Goal: Task Accomplishment & Management: Use online tool/utility

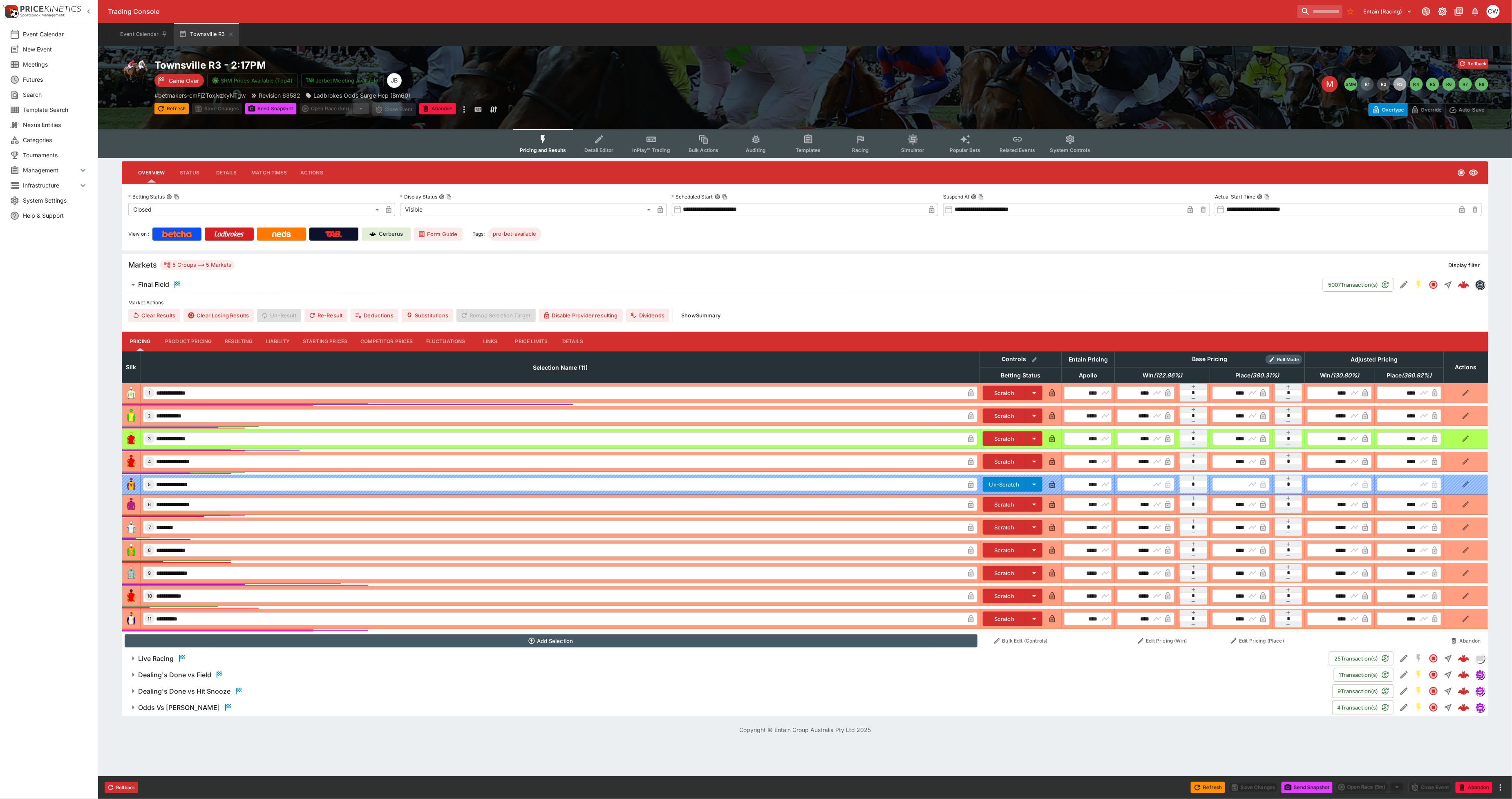
click at [601, 147] on span "Detail Editor" at bounding box center [599, 150] width 29 height 6
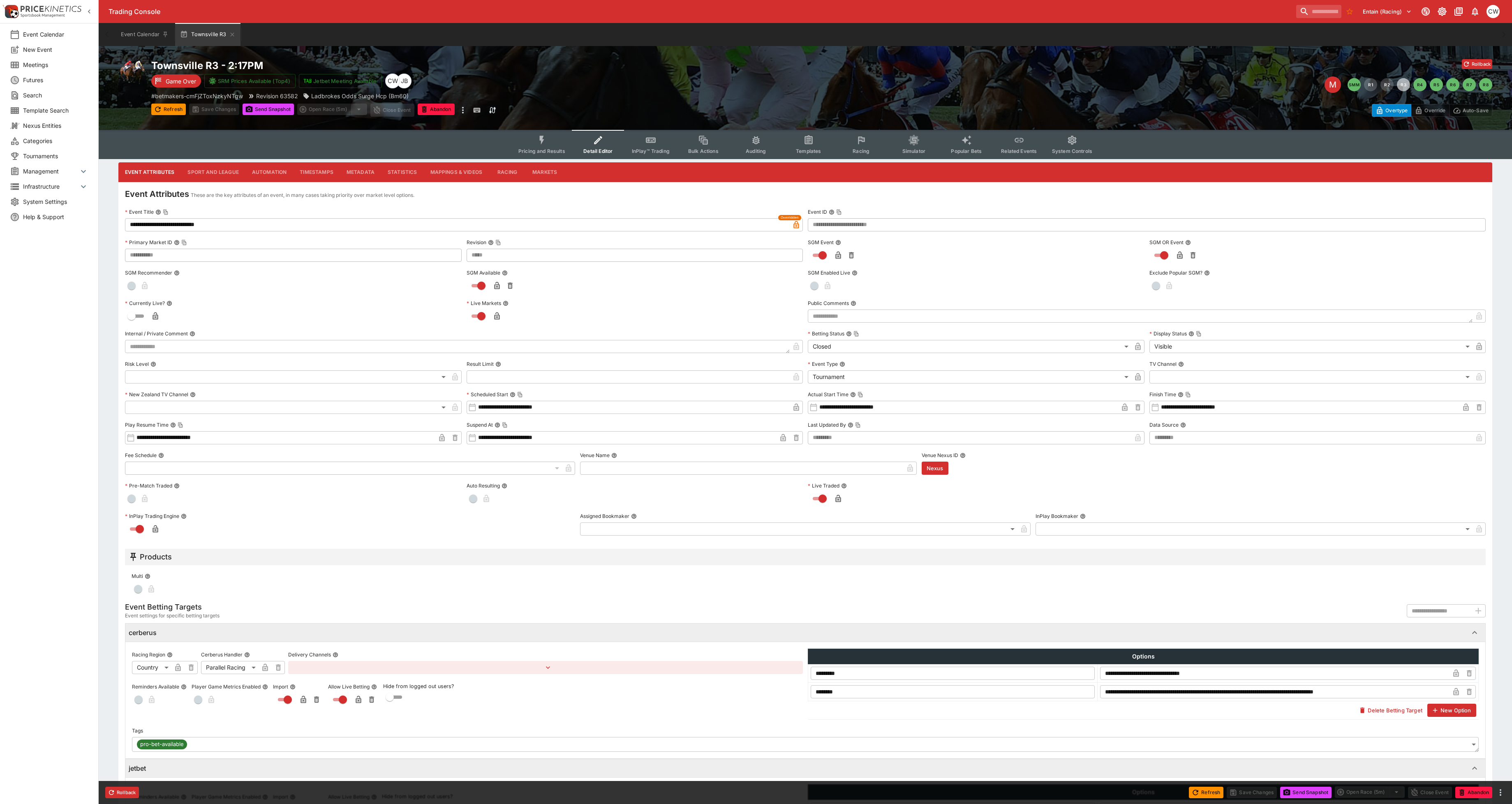
click at [362, 172] on button "Metadata" at bounding box center [361, 172] width 41 height 20
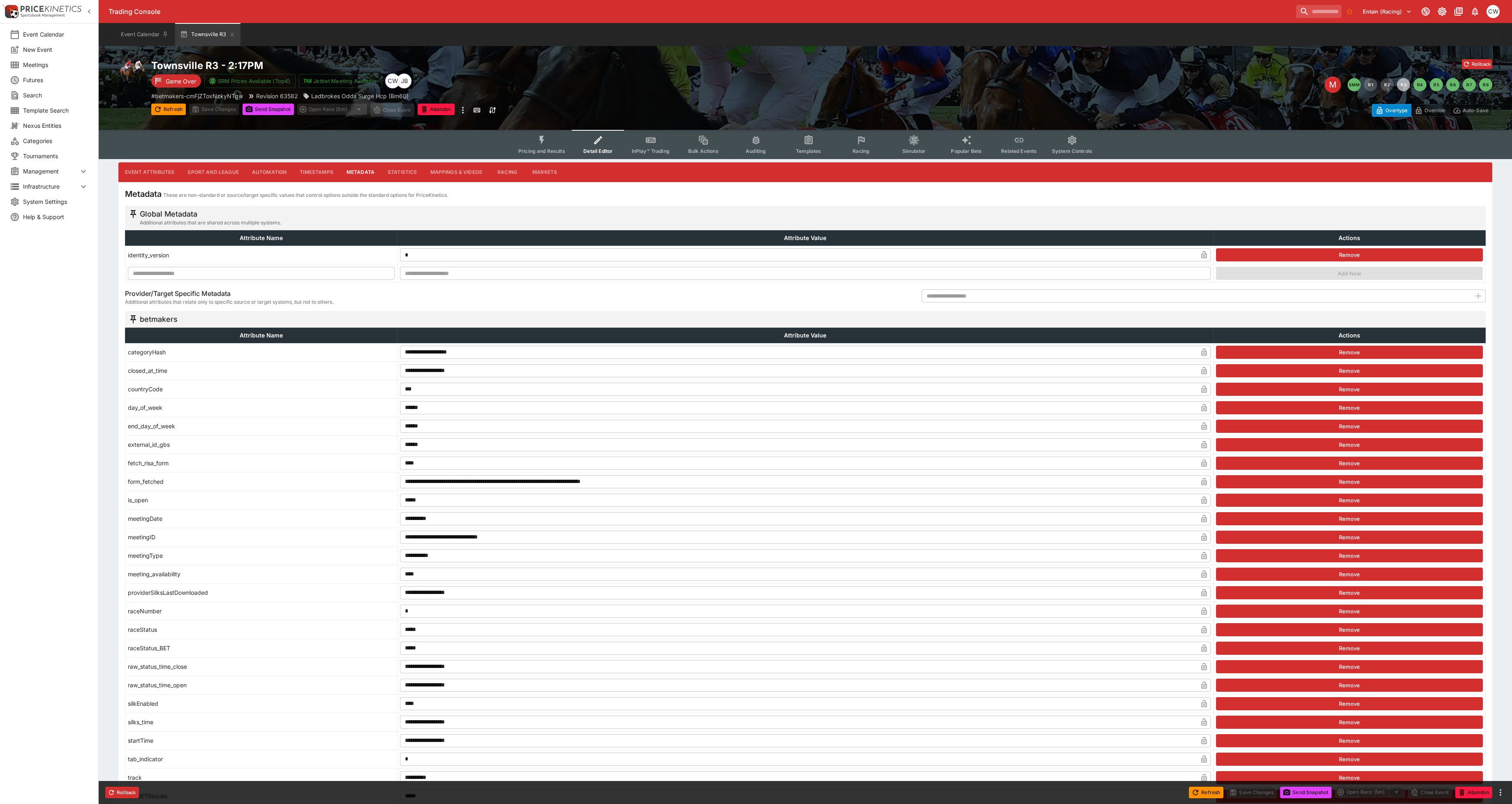
click at [540, 170] on button "Markets" at bounding box center [544, 172] width 37 height 20
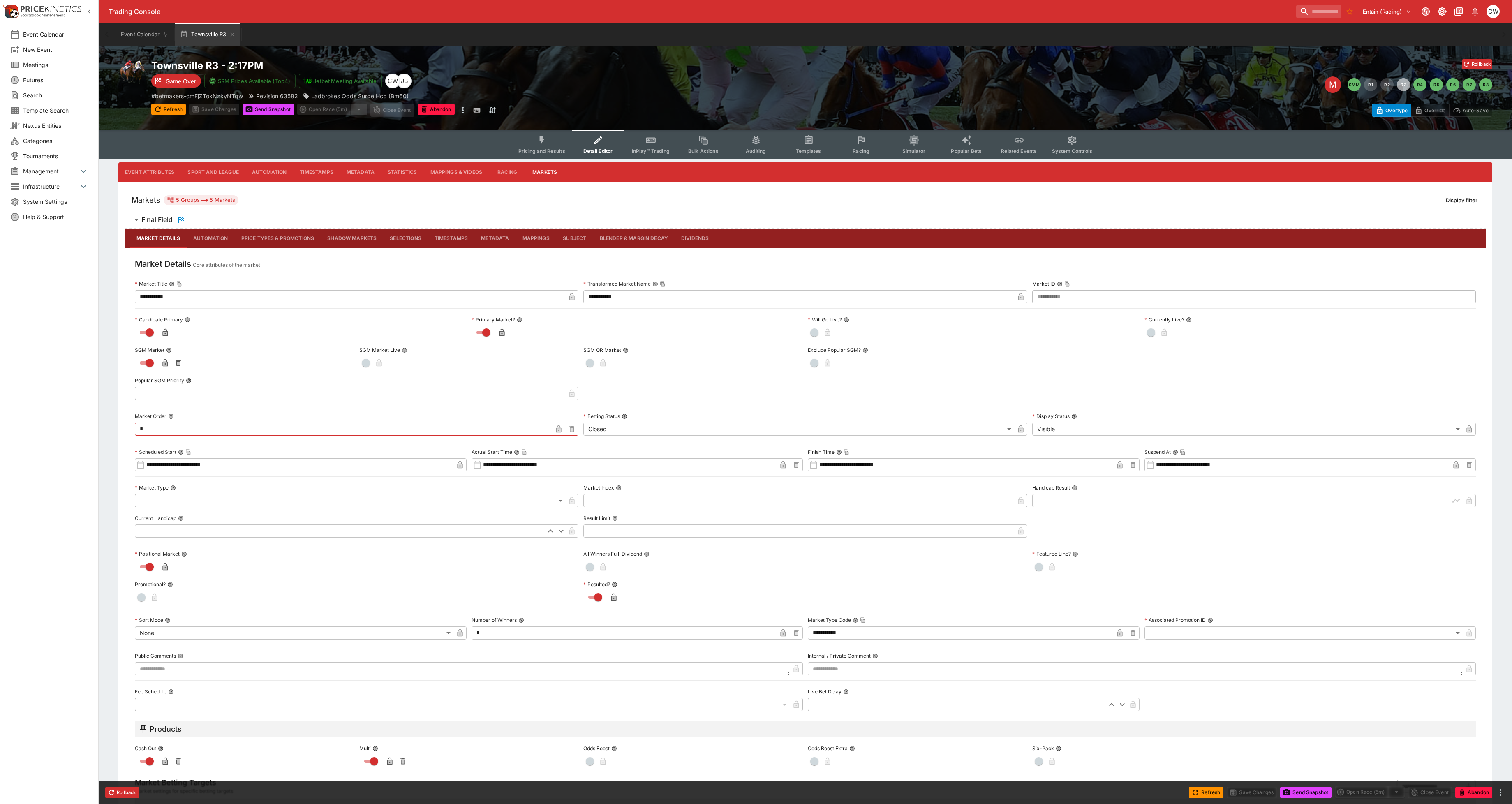
click at [550, 154] on button "Pricing and Results" at bounding box center [541, 145] width 60 height 29
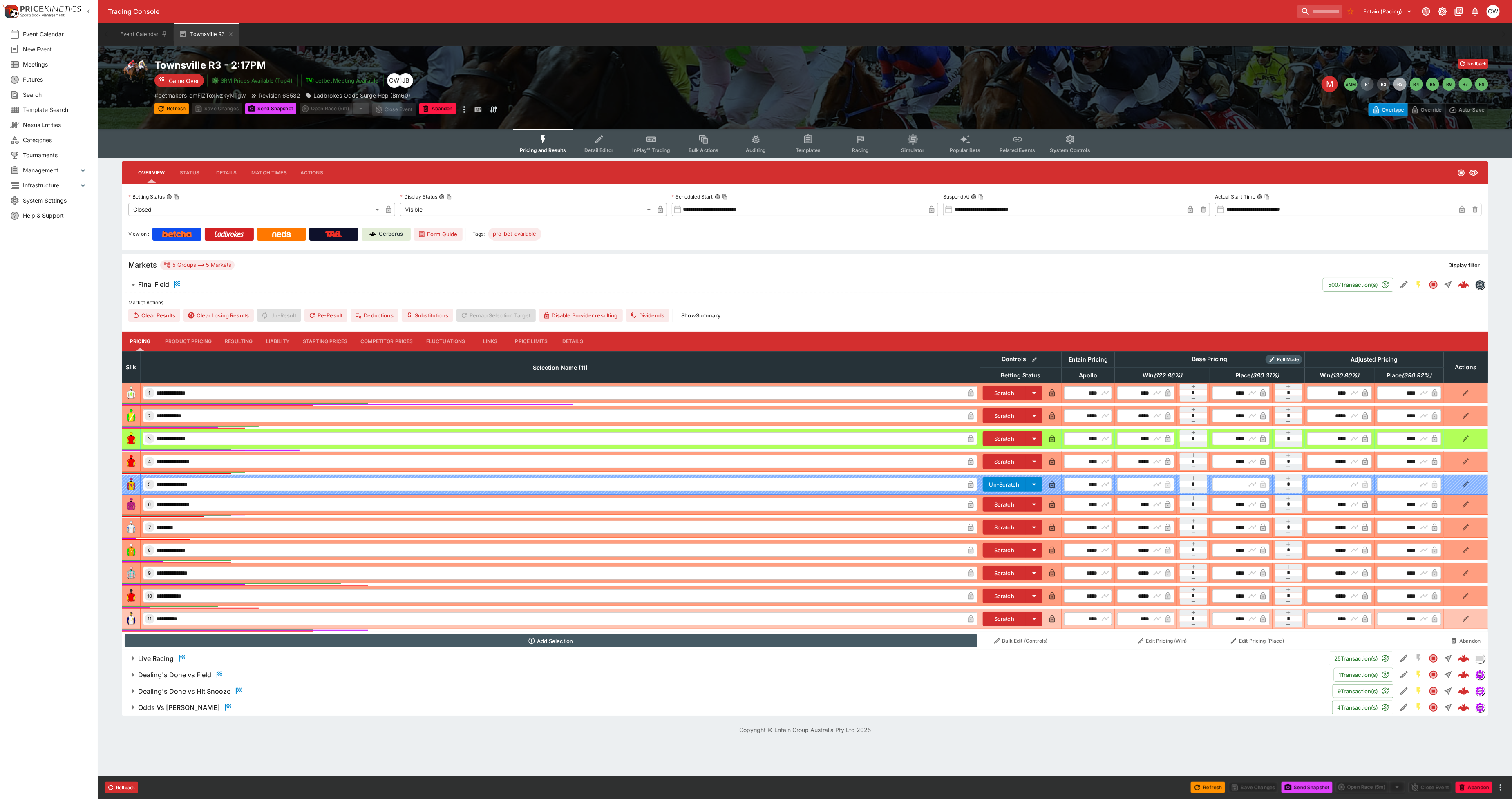
click at [1469, 621] on icon "button" at bounding box center [1466, 619] width 6 height 6
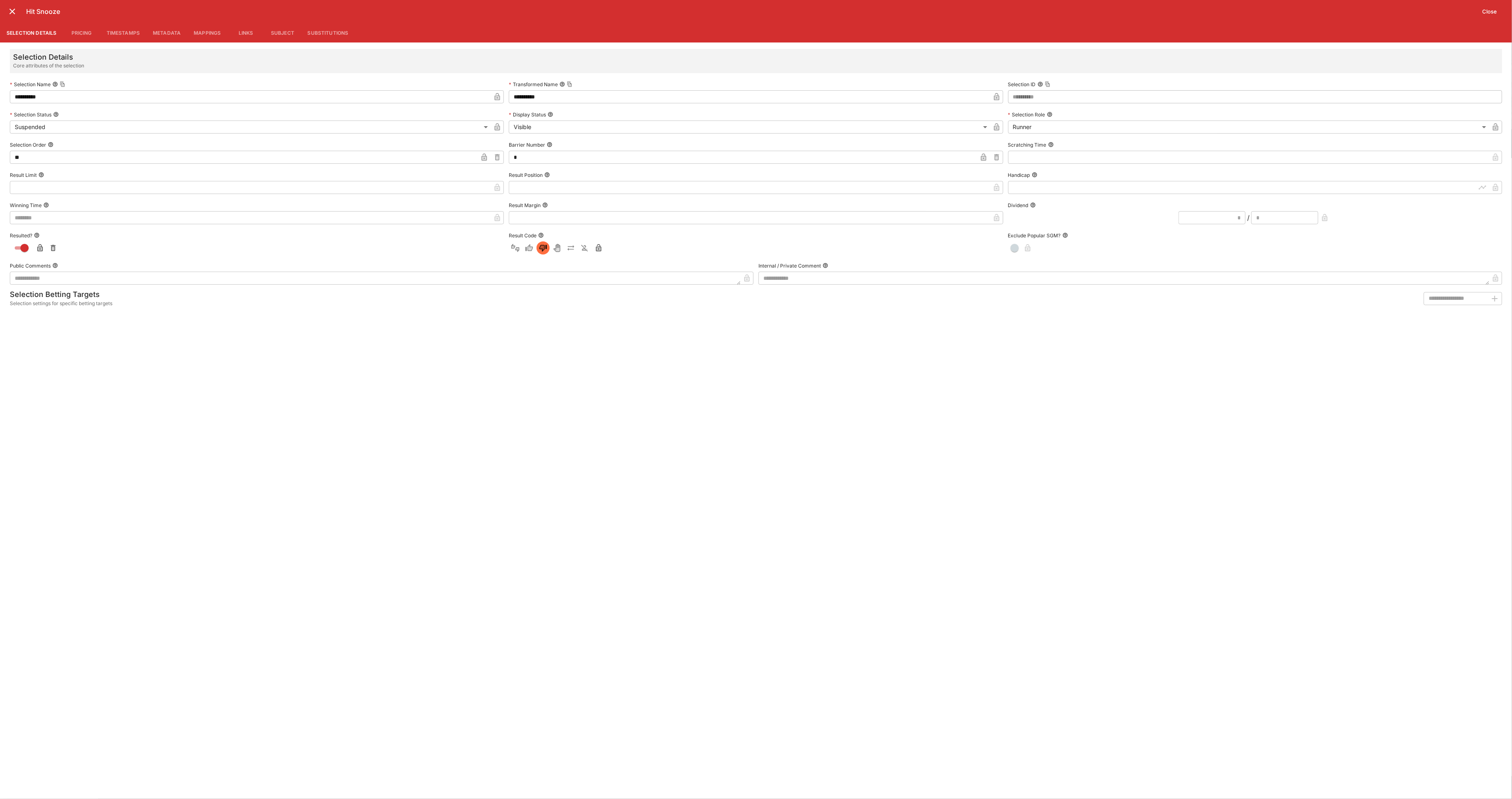
click at [88, 35] on button "Pricing" at bounding box center [81, 33] width 36 height 20
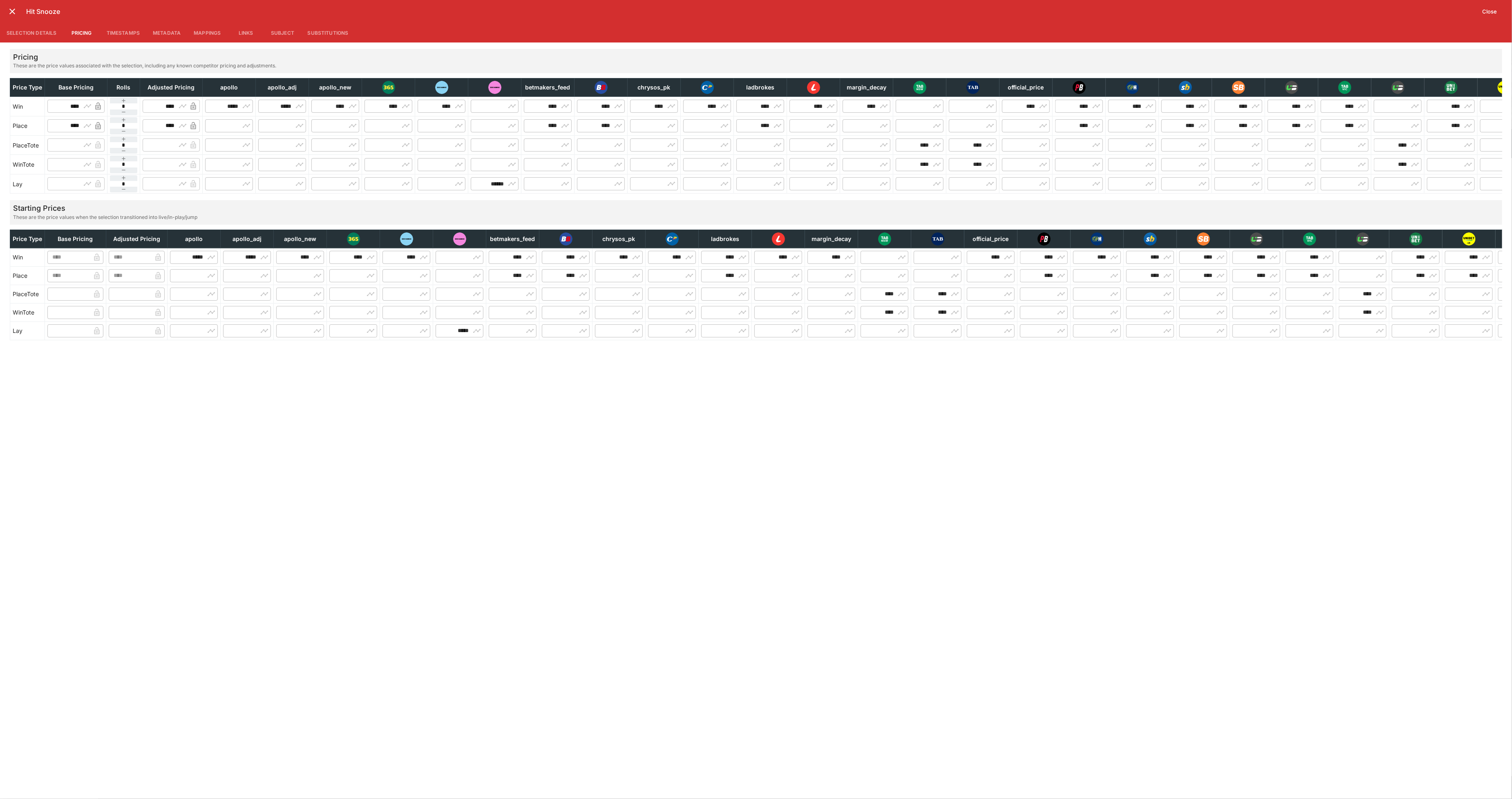
click at [120, 29] on button "Timestamps" at bounding box center [123, 33] width 47 height 20
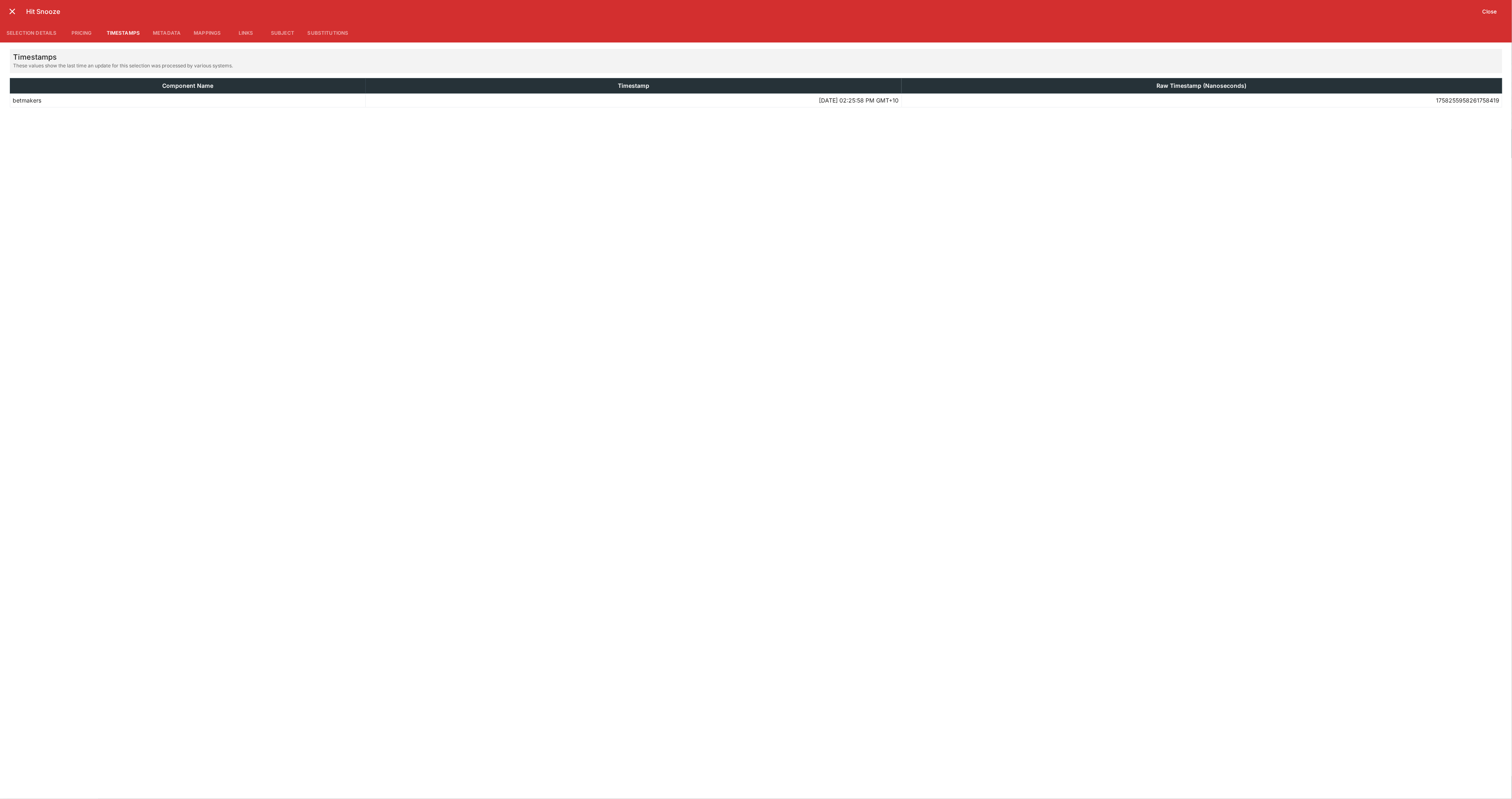
click at [160, 31] on button "Metadata" at bounding box center [167, 33] width 41 height 20
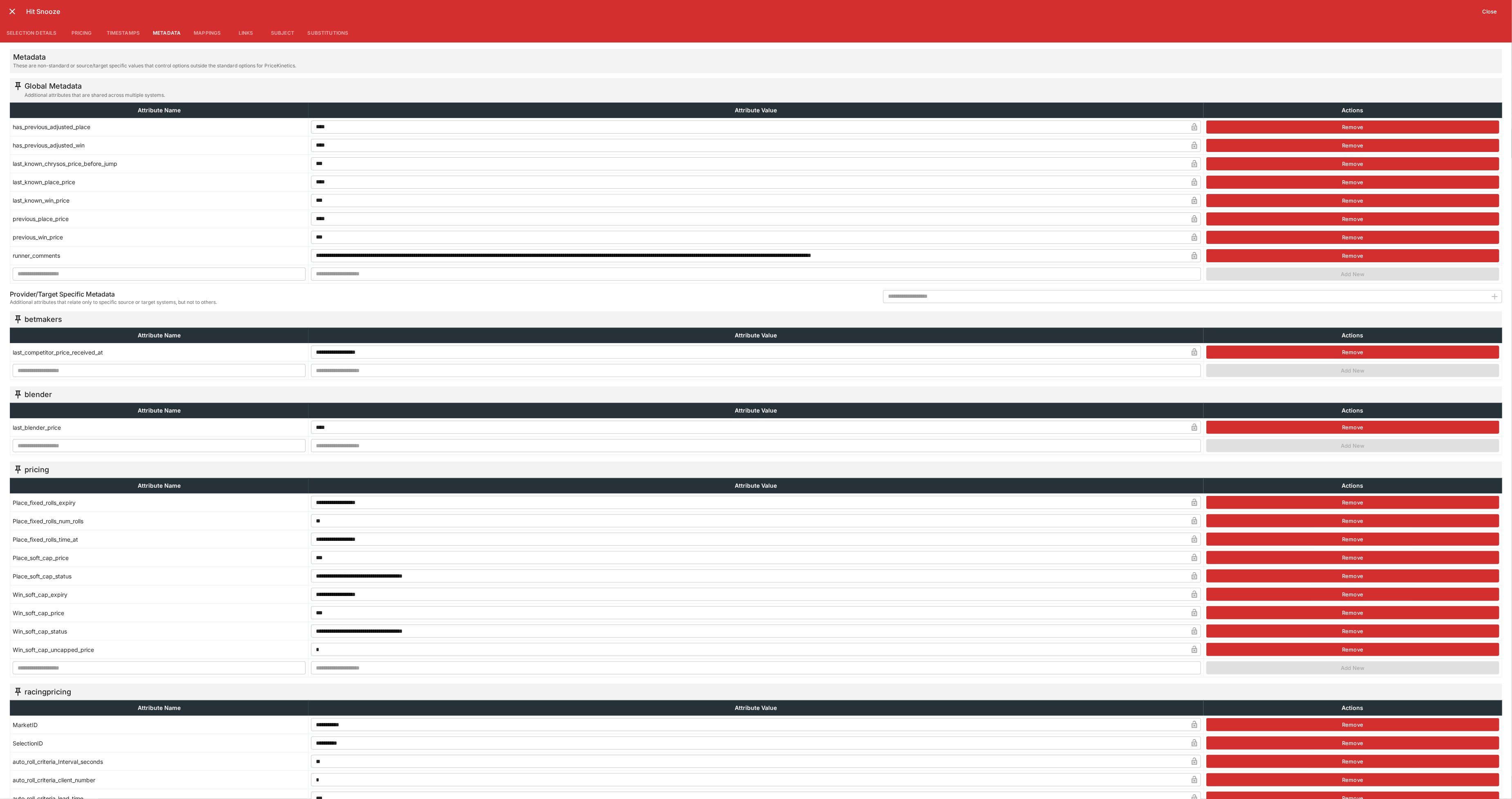
click at [208, 34] on button "Mappings" at bounding box center [207, 33] width 40 height 20
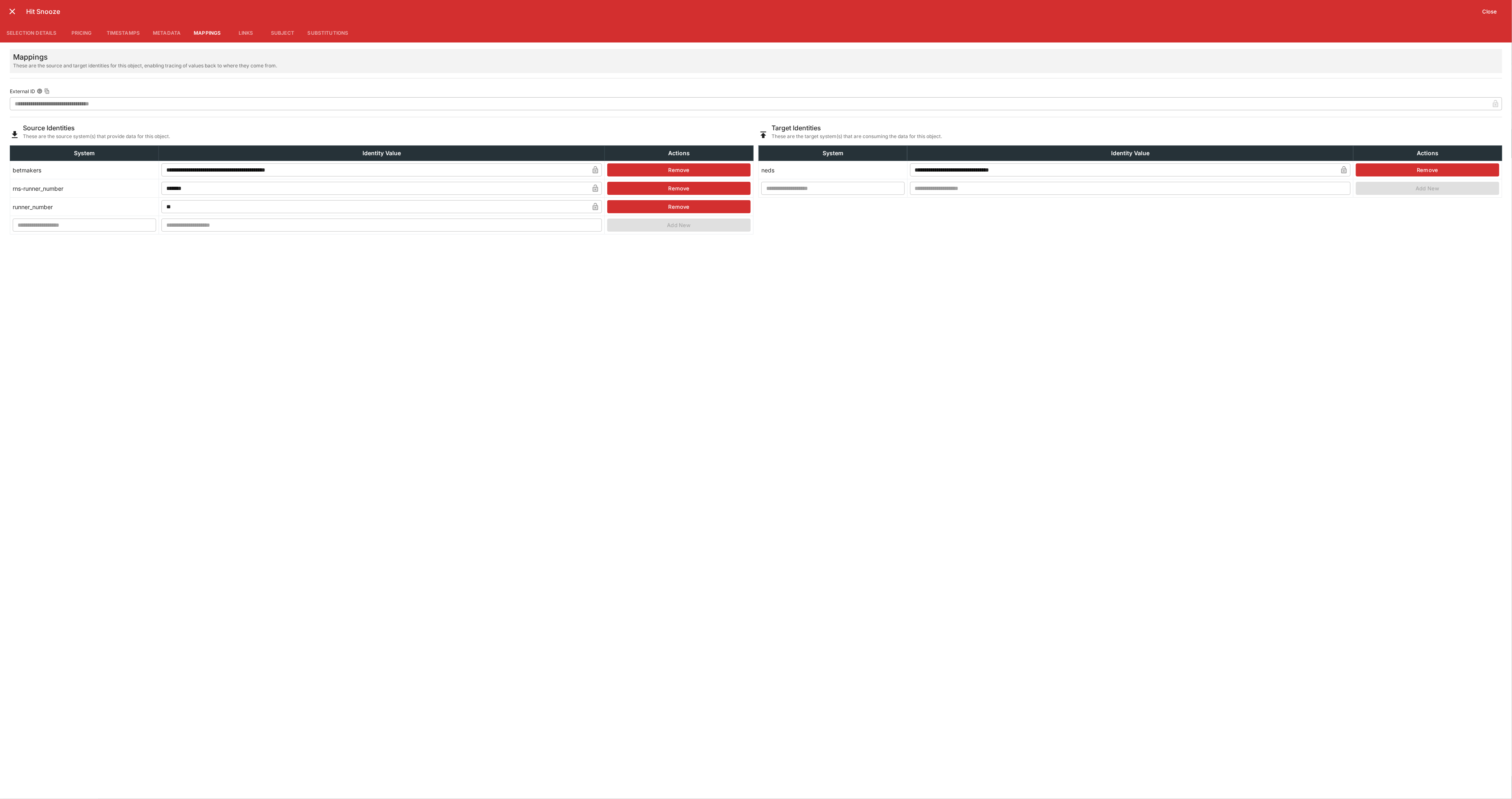
click at [175, 35] on button "Metadata" at bounding box center [167, 33] width 41 height 20
